Goal: Task Accomplishment & Management: Manage account settings

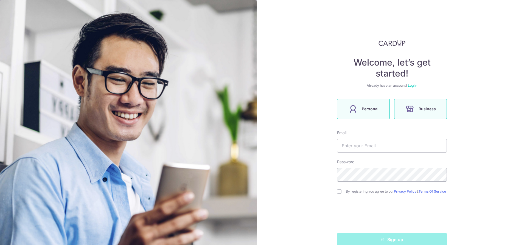
click at [374, 111] on span "Personal" at bounding box center [370, 109] width 17 height 7
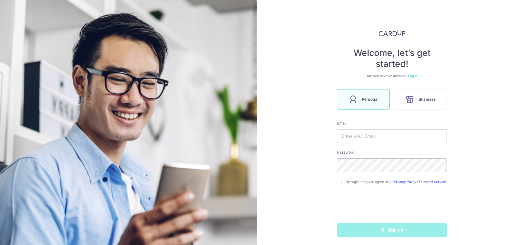
scroll to position [12, 0]
drag, startPoint x: 257, startPoint y: 126, endPoint x: 260, endPoint y: 126, distance: 3.1
click at [257, 126] on img at bounding box center [128, 183] width 257 height 366
click at [379, 138] on input "text" at bounding box center [392, 136] width 110 height 14
type input "[EMAIL_ADDRESS][DOMAIN_NAME]"
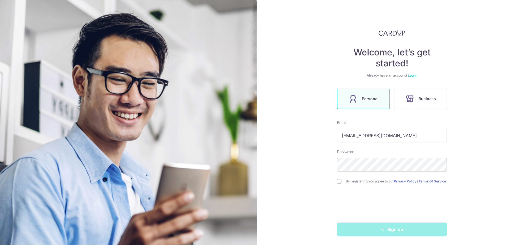
click at [342, 180] on div "By registering you agree to our Privacy Policy & Terms Of Service" at bounding box center [392, 181] width 110 height 7
click at [339, 183] on div "By registering you agree to our Privacy Policy & Terms Of Service" at bounding box center [392, 181] width 110 height 7
click at [337, 182] on input "checkbox" at bounding box center [339, 181] width 4 height 4
checkbox input "true"
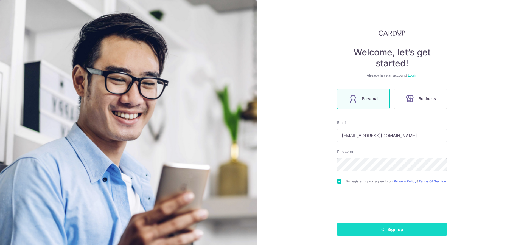
click at [390, 224] on button "Sign up" at bounding box center [392, 230] width 110 height 14
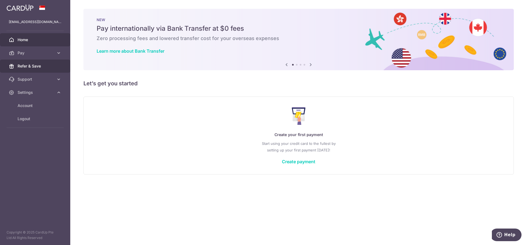
click at [28, 65] on span "Refer & Save" at bounding box center [36, 65] width 36 height 5
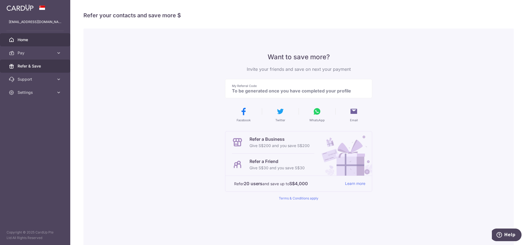
click at [37, 45] on link "Home" at bounding box center [35, 39] width 70 height 13
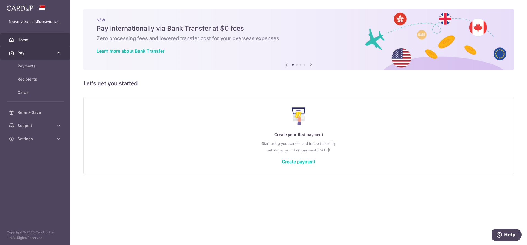
click at [39, 51] on span "Pay" at bounding box center [36, 52] width 36 height 5
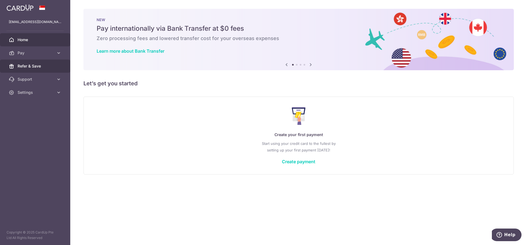
click at [42, 70] on link "Refer & Save" at bounding box center [35, 66] width 70 height 13
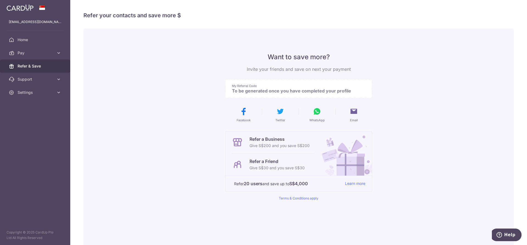
click at [303, 93] on p "To be generated once you have completed your profile" at bounding box center [296, 90] width 129 height 5
click at [290, 89] on p "To be generated once you have completed your profile" at bounding box center [296, 90] width 129 height 5
click at [289, 88] on p "To be generated once you have completed your profile" at bounding box center [296, 90] width 129 height 5
click at [287, 68] on p "Invite your friends and save on next your payment" at bounding box center [298, 69] width 147 height 7
drag, startPoint x: 286, startPoint y: 69, endPoint x: 209, endPoint y: 65, distance: 77.6
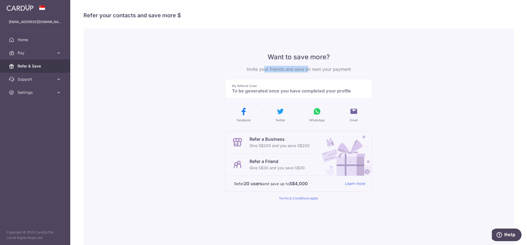
click at [209, 65] on div "Want to save more? Invite your friends and save on next your payment My Referra…" at bounding box center [299, 140] width 431 height 222
click at [266, 79] on div "My Referral Code To be generated once you have completed your profile" at bounding box center [298, 88] width 147 height 19
click at [59, 93] on icon at bounding box center [58, 92] width 5 height 5
click at [55, 57] on link "Pay" at bounding box center [35, 52] width 70 height 13
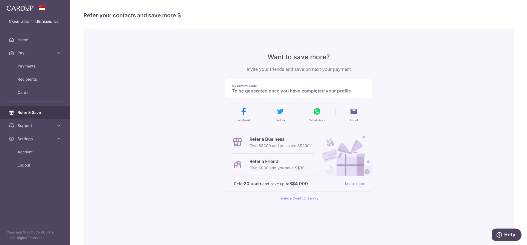
click at [178, 143] on div "Want to save more? Invite your friends and save on next your payment My Referra…" at bounding box center [299, 140] width 431 height 222
click at [19, 125] on span "Support" at bounding box center [36, 125] width 36 height 5
click at [48, 171] on span "Settings" at bounding box center [36, 172] width 36 height 5
click at [25, 68] on span "Payments" at bounding box center [36, 65] width 36 height 5
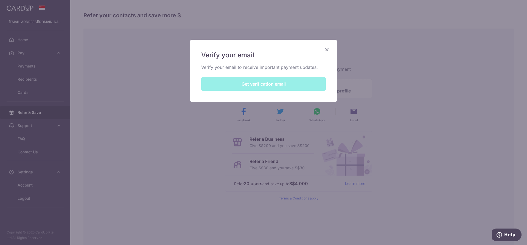
click at [295, 81] on div "Verify your email Verify your email to receive important payment updates. Get v…" at bounding box center [263, 71] width 147 height 62
click at [215, 67] on p "Verify your email to receive important payment updates." at bounding box center [263, 67] width 125 height 7
drag, startPoint x: 248, startPoint y: 66, endPoint x: 260, endPoint y: 67, distance: 12.9
click at [254, 66] on p "Verify your email to receive important payment updates." at bounding box center [263, 67] width 125 height 7
click at [326, 46] on div "Verify your email Verify your email to receive important payment updates. Get v…" at bounding box center [263, 71] width 147 height 63
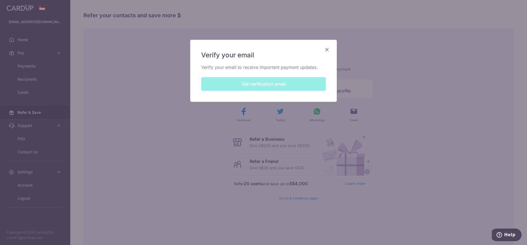
click at [289, 88] on div "Verify your email Verify your email to receive important payment updates. Get v…" at bounding box center [263, 71] width 147 height 62
click at [289, 87] on div "Verify your email Verify your email to receive important payment updates. Get v…" at bounding box center [263, 71] width 147 height 62
click at [409, 70] on div "Verify your email Verify your email to receive important payment updates. Get v…" at bounding box center [263, 122] width 527 height 245
click at [444, 89] on div "Verify your email Verify your email to receive important payment updates. Get v…" at bounding box center [263, 122] width 527 height 245
drag, startPoint x: 444, startPoint y: 89, endPoint x: 404, endPoint y: 47, distance: 58.1
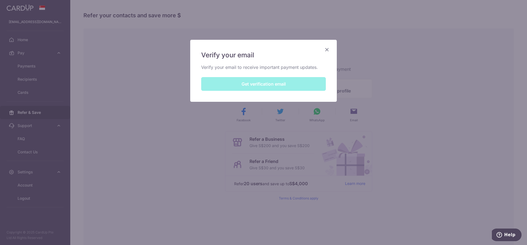
click at [446, 88] on div "Verify your email Verify your email to receive important payment updates. Get v…" at bounding box center [263, 122] width 527 height 245
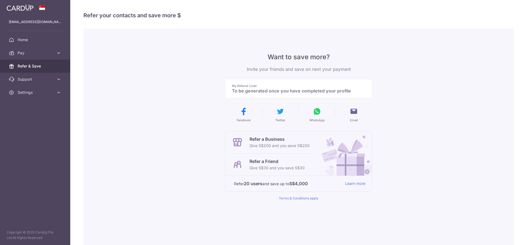
click at [38, 56] on link "Pay" at bounding box center [35, 52] width 70 height 13
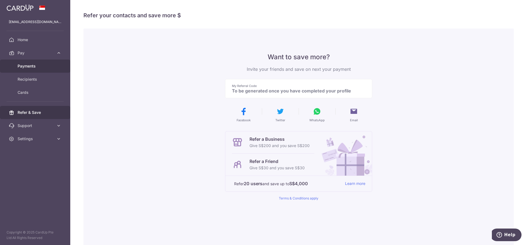
click at [41, 66] on span "Payments" at bounding box center [36, 65] width 36 height 5
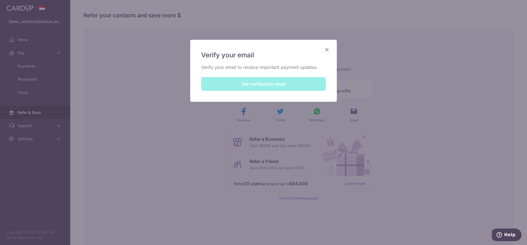
drag, startPoint x: 227, startPoint y: 82, endPoint x: 230, endPoint y: 85, distance: 4.5
click at [229, 85] on div "Verify your email Verify your email to receive important payment updates. Get v…" at bounding box center [263, 71] width 147 height 62
click at [230, 85] on div "Verify your email Verify your email to receive important payment updates. Get v…" at bounding box center [263, 71] width 147 height 62
click at [295, 84] on div "Verify your email Verify your email to receive important payment updates. Get v…" at bounding box center [263, 71] width 147 height 62
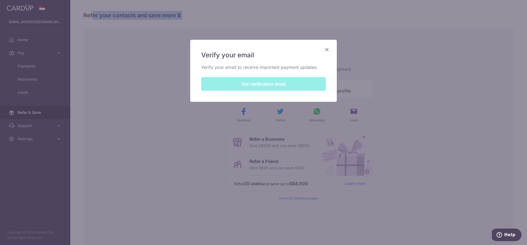
click at [295, 84] on div "Verify your email Verify your email to receive important payment updates. Get v…" at bounding box center [263, 71] width 147 height 62
click at [411, 107] on div "Verify your email Verify your email to receive important payment updates. Get v…" at bounding box center [263, 122] width 527 height 245
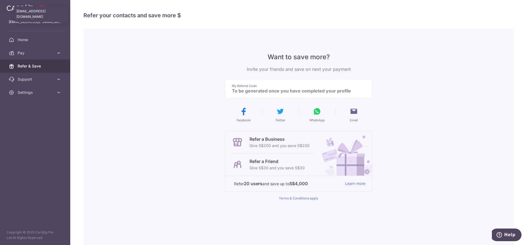
click at [29, 24] on p "[EMAIL_ADDRESS][DOMAIN_NAME]" at bounding box center [35, 21] width 53 height 5
click at [37, 95] on link "Settings" at bounding box center [35, 92] width 70 height 13
click at [44, 104] on span "Account" at bounding box center [36, 105] width 36 height 5
click at [17, 100] on link "Account" at bounding box center [35, 105] width 70 height 13
click at [26, 118] on span "Logout" at bounding box center [36, 118] width 36 height 5
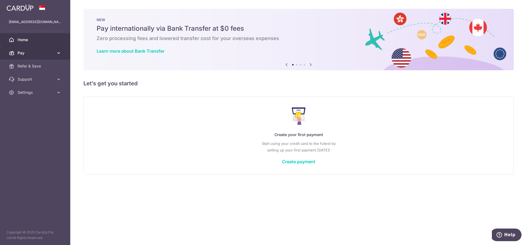
click at [33, 50] on span "Pay" at bounding box center [36, 52] width 36 height 5
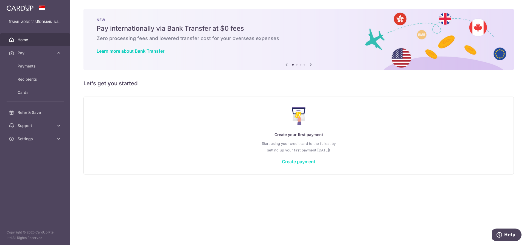
click at [295, 163] on link "Create payment" at bounding box center [299, 161] width 34 height 5
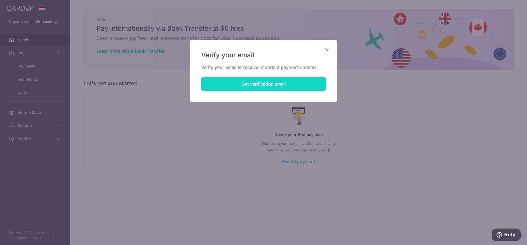
click at [277, 77] on button "Get verification email" at bounding box center [263, 84] width 125 height 14
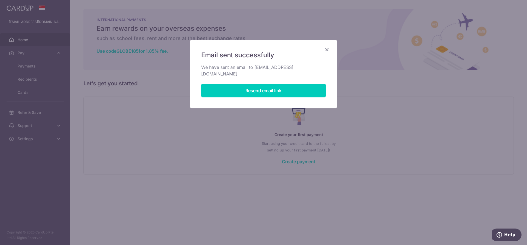
click at [253, 220] on div "Email sent successfully We have sent an email to [EMAIL_ADDRESS][DOMAIN_NAME] R…" at bounding box center [263, 122] width 527 height 245
